Goal: Task Accomplishment & Management: Manage account settings

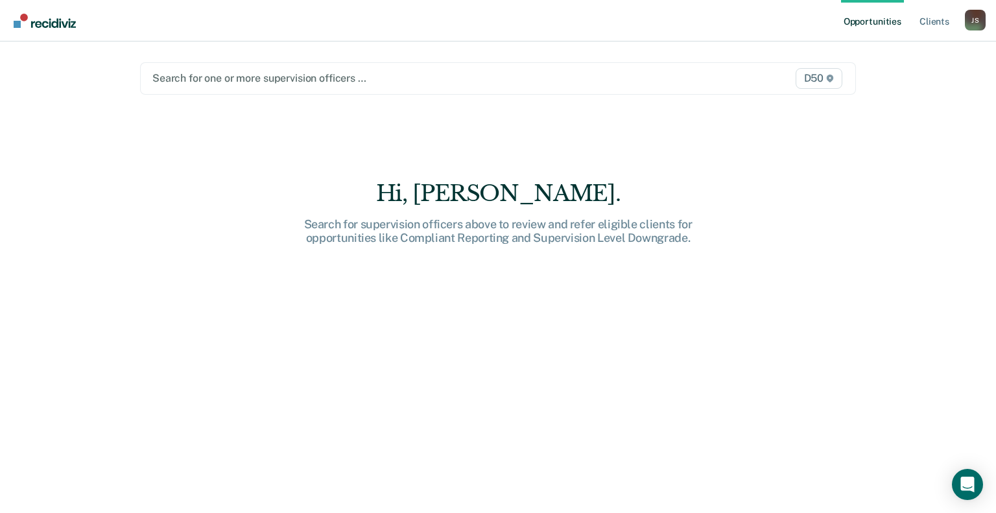
click at [224, 79] on div at bounding box center [393, 78] width 483 height 15
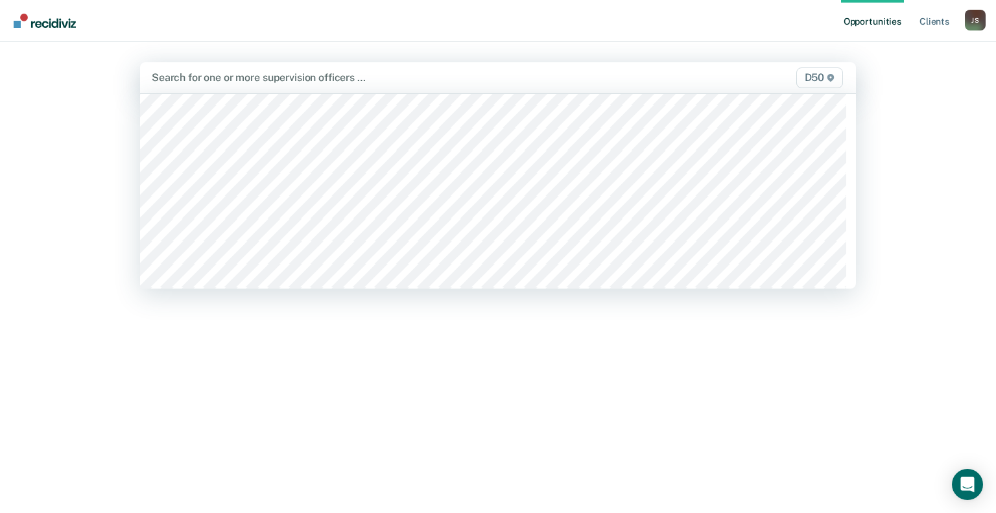
scroll to position [648, 0]
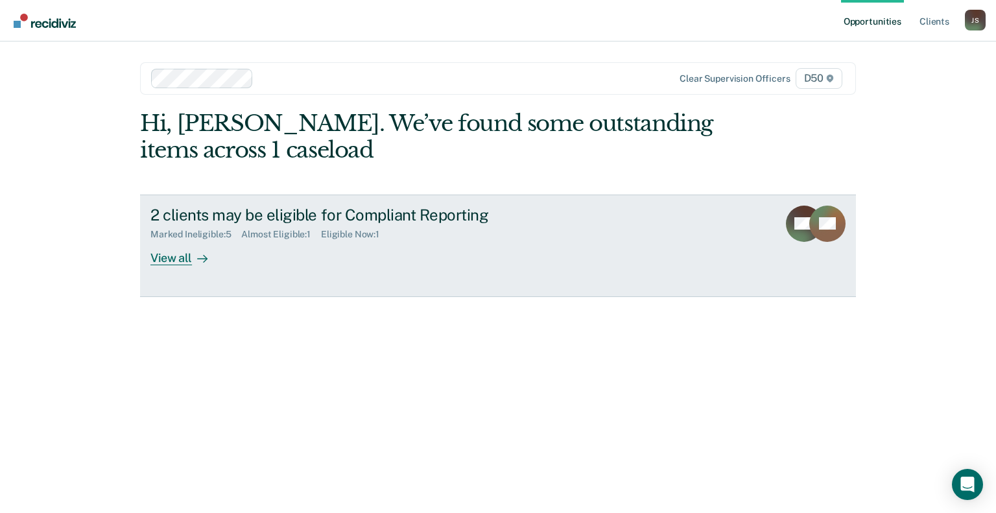
click at [187, 257] on div "View all" at bounding box center [186, 252] width 73 height 25
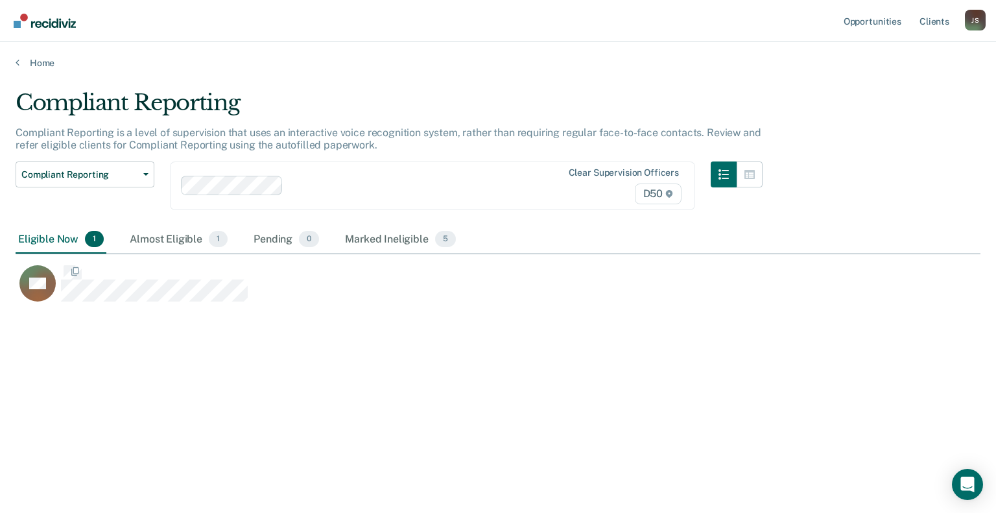
scroll to position [316, 955]
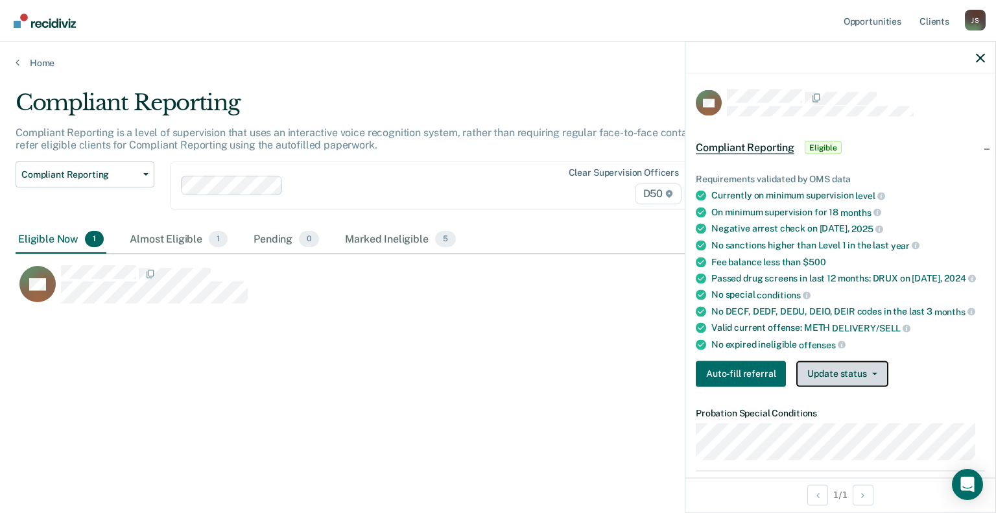
click at [835, 378] on button "Update status" at bounding box center [841, 374] width 91 height 26
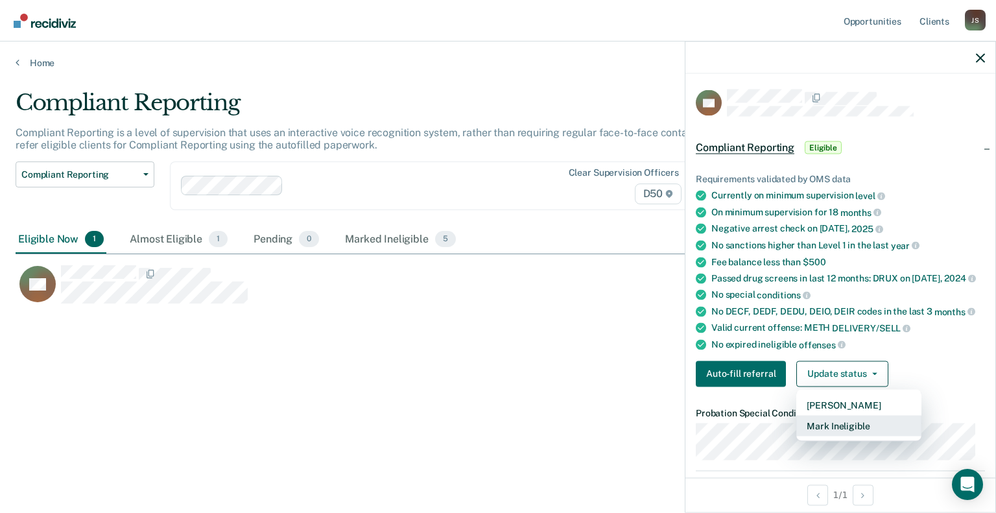
click at [840, 436] on button "Mark Ineligible" at bounding box center [858, 425] width 125 height 21
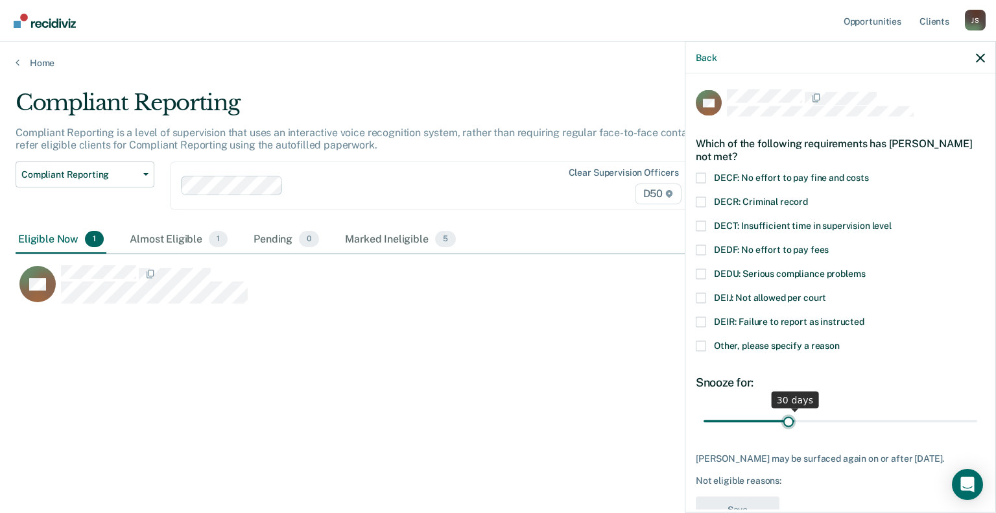
click at [785, 422] on input "range" at bounding box center [841, 421] width 274 height 23
drag, startPoint x: 789, startPoint y: 422, endPoint x: 1000, endPoint y: 420, distance: 211.4
type input "90"
click at [977, 420] on input "range" at bounding box center [841, 421] width 274 height 23
click at [707, 344] on label "Other, please specify a reason" at bounding box center [840, 347] width 289 height 14
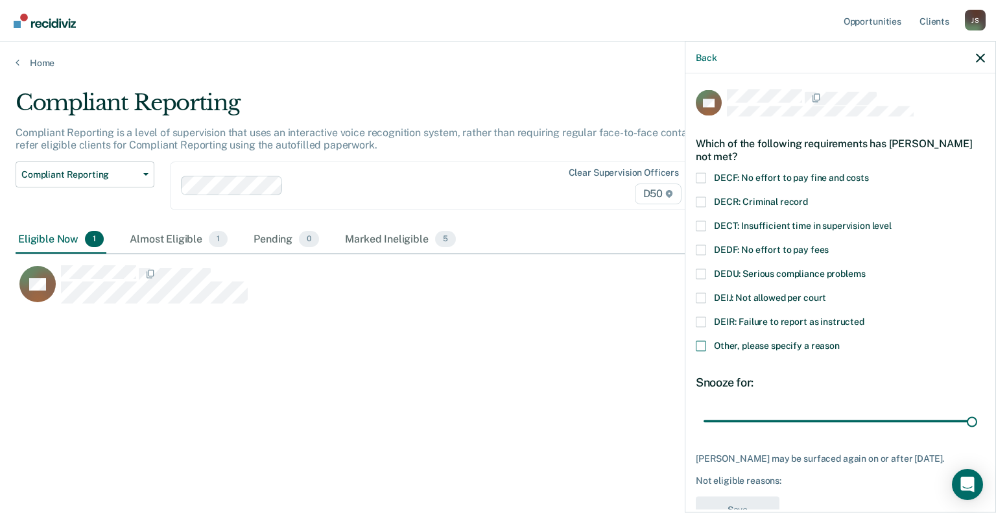
click at [840, 340] on input "Other, please specify a reason" at bounding box center [840, 340] width 0 height 0
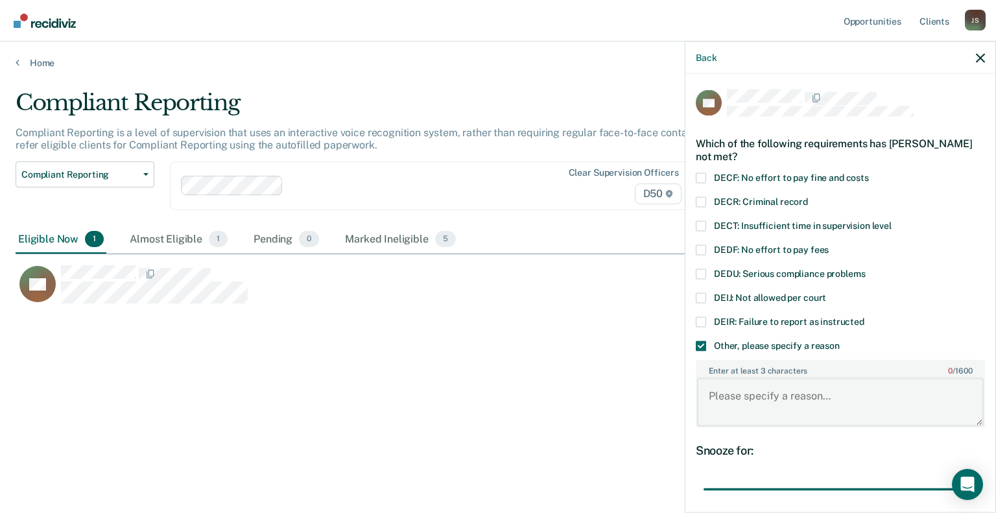
click at [742, 394] on textarea "Enter at least 3 characters 0 / 1600" at bounding box center [840, 402] width 287 height 48
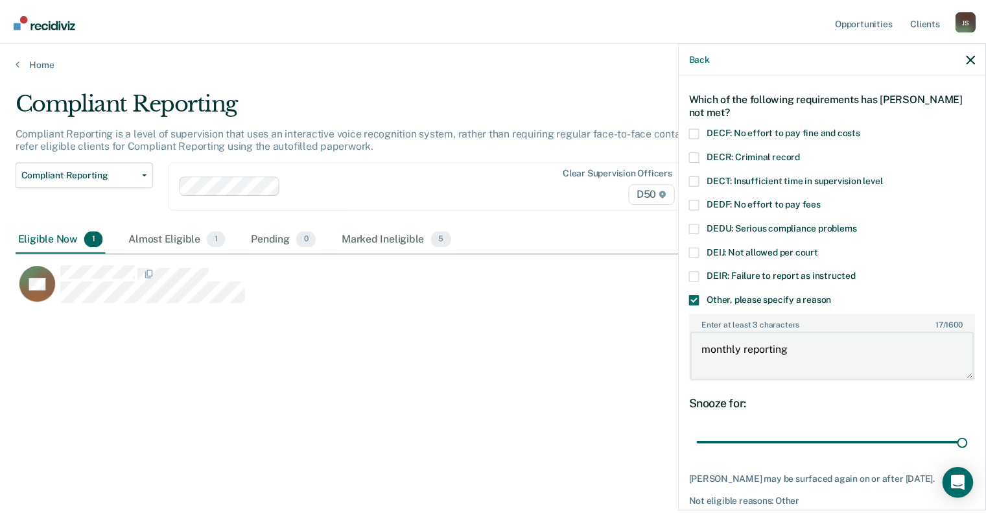
scroll to position [112, 0]
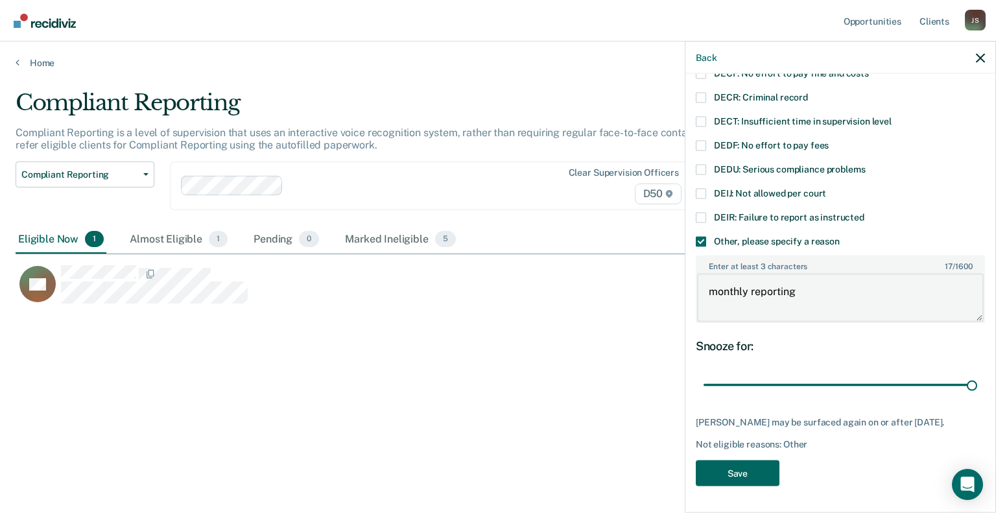
type textarea "monthly reporting"
click at [742, 474] on button "Save" at bounding box center [738, 473] width 84 height 27
